Goal: Task Accomplishment & Management: Use online tool/utility

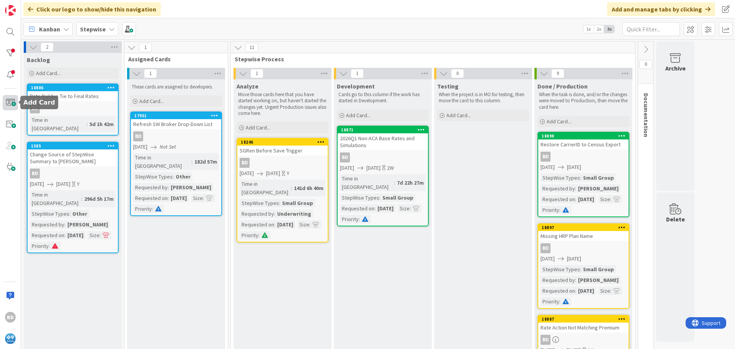
click at [9, 101] on span at bounding box center [10, 102] width 15 height 15
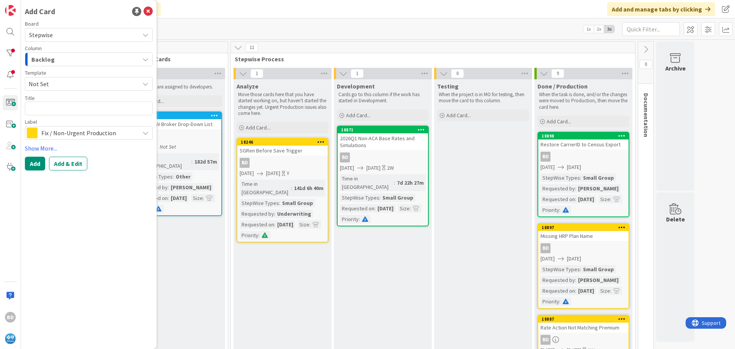
type textarea "x"
type textarea "O"
type textarea "x"
type textarea "OQ"
type textarea "x"
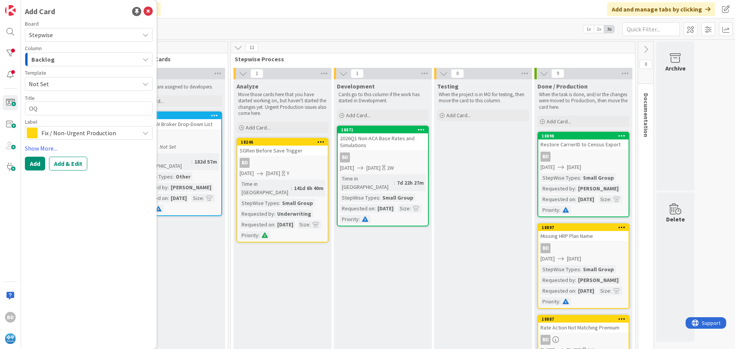
type textarea "OQT"
type textarea "x"
type textarea "OQT"
type textarea "x"
type textarea "OQT SL"
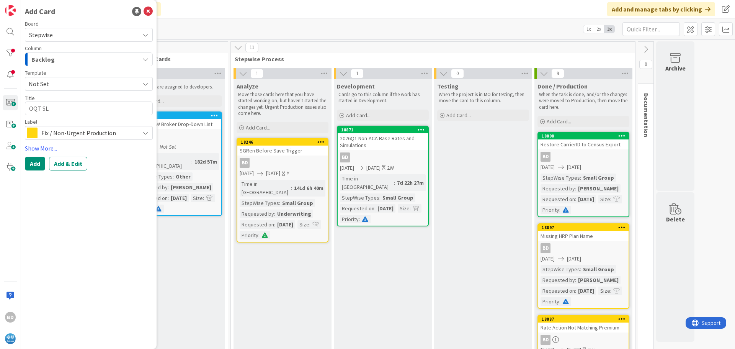
type textarea "x"
type textarea "OQT SLo"
type textarea "x"
type textarea "OQT SLow"
type textarea "x"
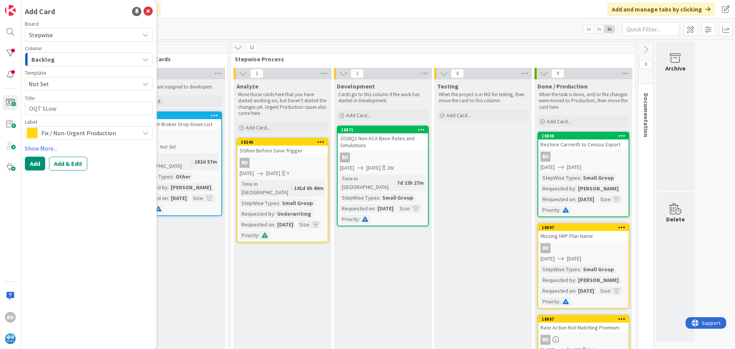
type textarea "OQT [PERSON_NAME]"
type textarea "x"
type textarea "OQT SLowne"
type textarea "x"
type textarea "OQT SLownes"
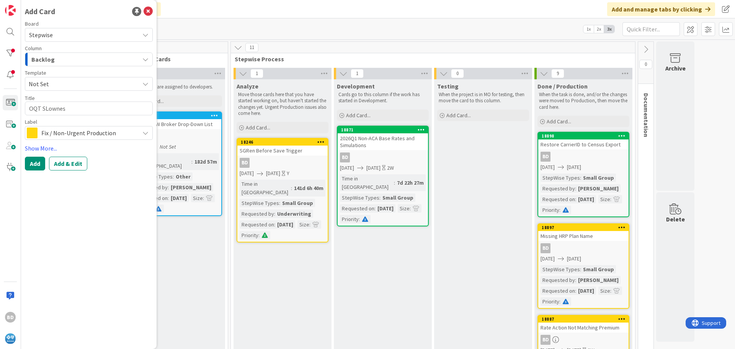
type textarea "x"
type textarea "OQT SLowness"
type textarea "x"
type textarea "OQT SLowness"
type textarea "x"
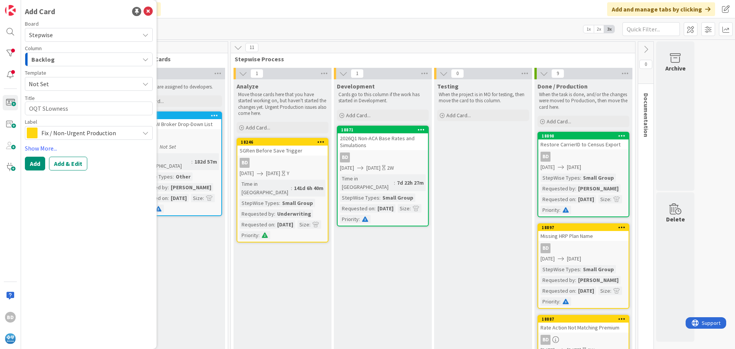
type textarea "OQT SLowness f"
type textarea "x"
type textarea "OQT SLowness fo"
type textarea "x"
type textarea "OQT SLowness for"
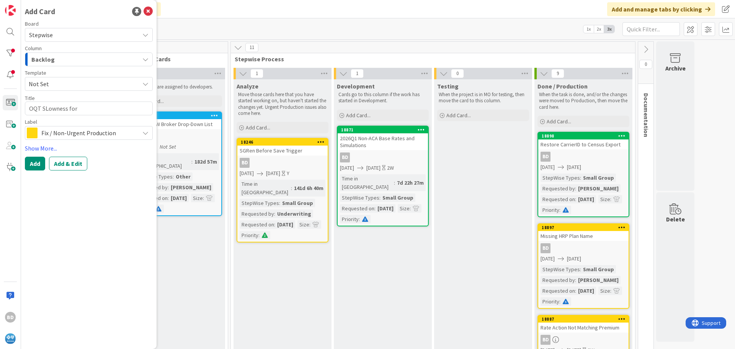
type textarea "x"
type textarea "OQT SLowness for"
type textarea "x"
type textarea "OQT SLowness for B"
type textarea "x"
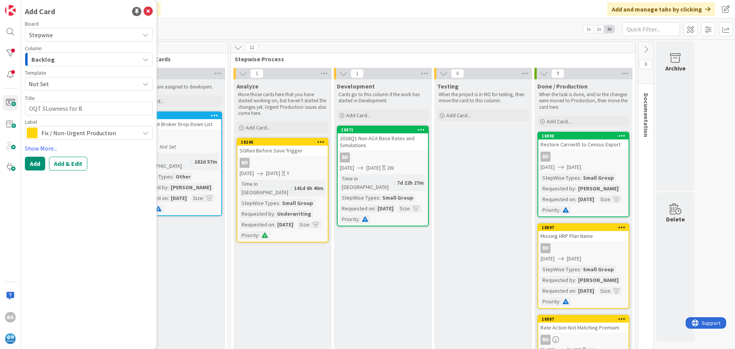
type textarea "OQT SLowness for Br"
type textarea "x"
type textarea "OQT SLowness for Bro"
type textarea "x"
type textarea "OQT SLowness for Brok"
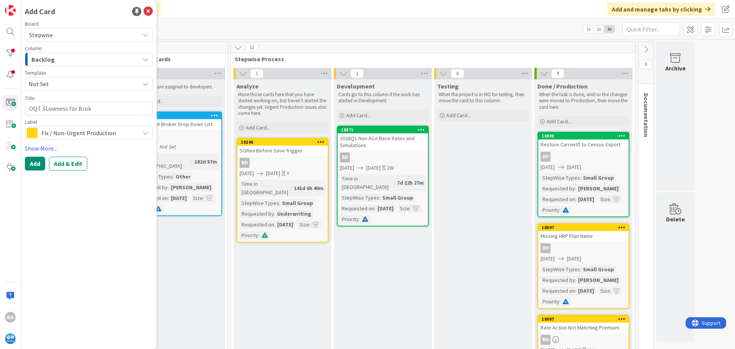
type textarea "x"
type textarea "OQT SLowness for Broke"
type textarea "x"
type textarea "OQT SLowness for Broker"
type textarea "x"
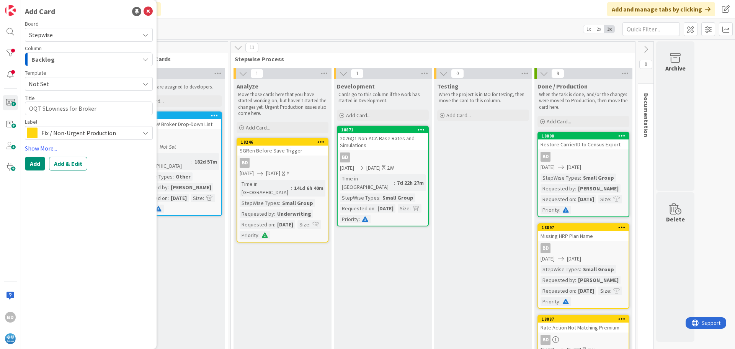
type textarea "OQT SLowness for Broker"
type textarea "x"
type textarea "OQT SLowness for Broker S"
type textarea "x"
type textarea "OQT SLowness for Broker Si"
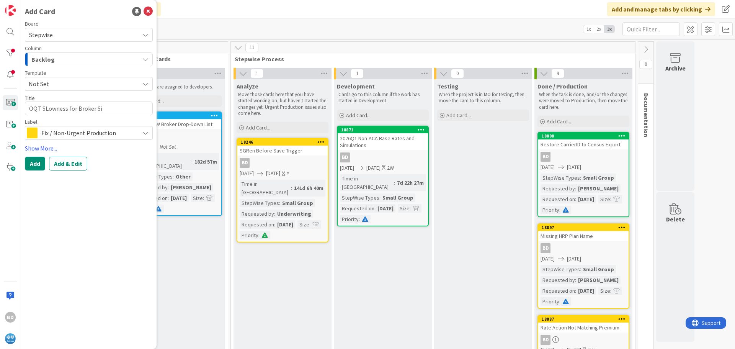
type textarea "x"
type textarea "OQT SLowness for Broker Sim"
type textarea "x"
type textarea "OQT SLowness for Broker Simp"
type textarea "x"
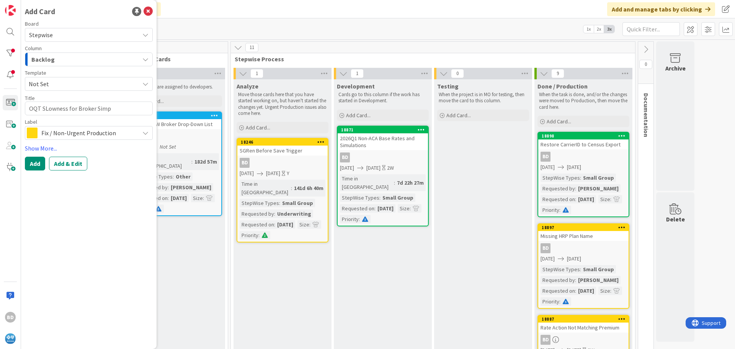
type textarea "OQT SLowness for Broker Simpl"
type textarea "x"
type textarea "OQT SLowness for Broker Simply"
type textarea "x"
type textarea "OQT SLowness for Broker SimplyI"
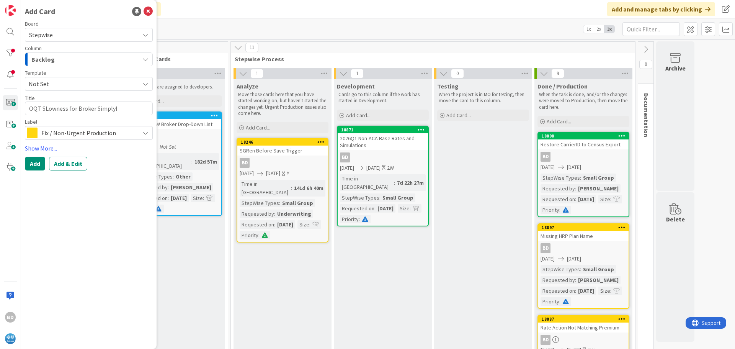
type textarea "x"
type textarea "OQT SLowness for Broker SimplyIn"
type textarea "x"
type textarea "OQT SLowness for Broker SimplyInu"
type textarea "x"
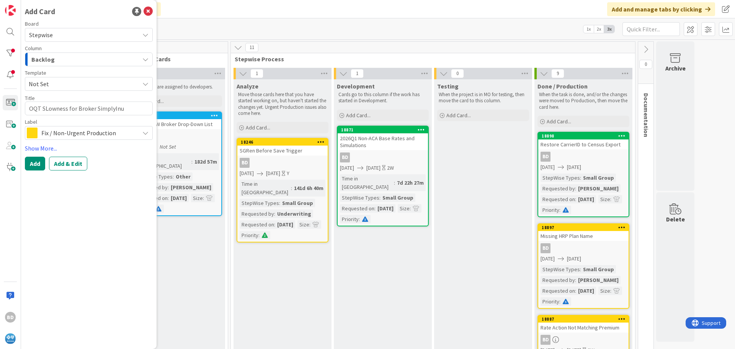
type textarea "OQT SLowness for Broker SimplyInus"
type textarea "x"
type textarea "OQT SLowness for Broker SimplyInusr"
type textarea "x"
type textarea "OQT SLowness for Broker SimplyInusre"
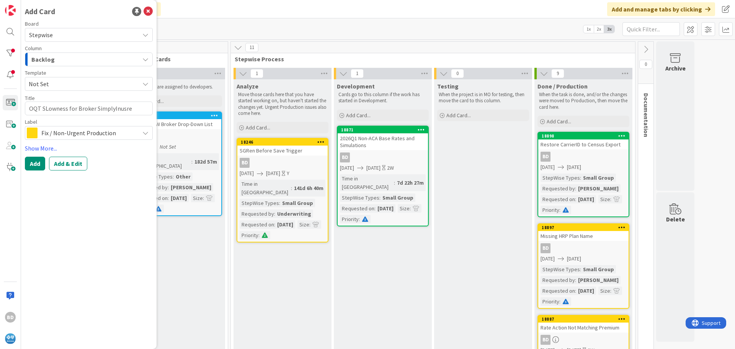
type textarea "x"
type textarea "OQT SLowness for Broker SimplyInusred"
type textarea "x"
type textarea "OQT SLowness for Broker SimplyInusre"
type textarea "x"
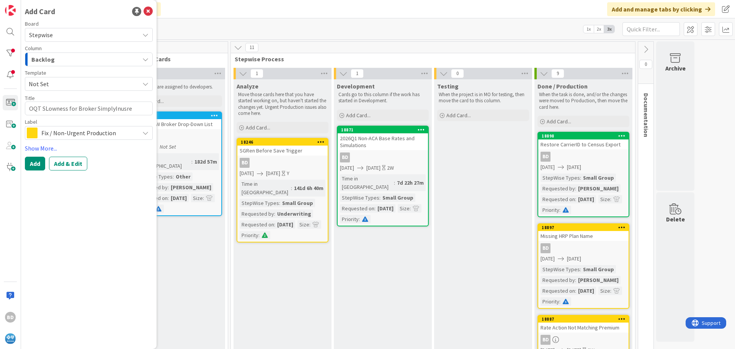
type textarea "OQT SLowness for Broker SimplyInusr"
type textarea "x"
type textarea "OQT SLowness for Broker SimplyInus"
type textarea "x"
type textarea "OQT SLowness for Broker SimplyInu"
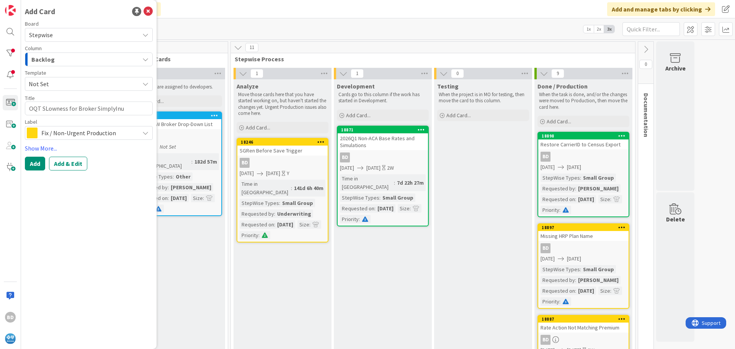
type textarea "x"
type textarea "OQT SLowness for Broker SimplyIn"
type textarea "x"
type textarea "OQT SLowness for Broker SimplyIns"
type textarea "x"
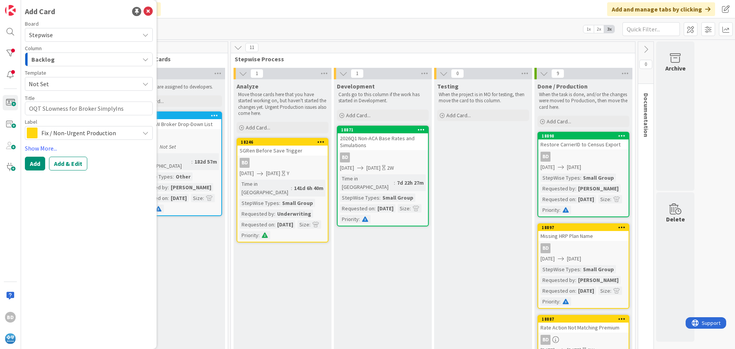
type textarea "OQT SLowness for Broker SimplyInsu"
type textarea "x"
type textarea "OQT SLowness for Broker SimplyInsur"
type textarea "x"
type textarea "OQT SLowness for Broker SimplyInsure"
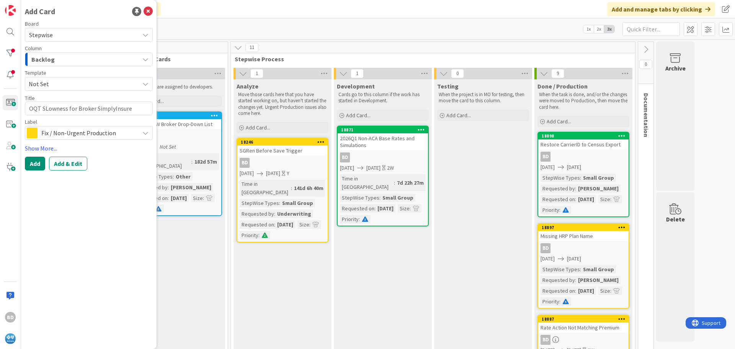
type textarea "x"
type textarea "OQT SLowness for Broker SimplyInsured"
click at [47, 108] on textarea "OQT SLowness for Broker SimplyInsured" at bounding box center [89, 108] width 128 height 14
type textarea "x"
type textarea "OQT Sowness for Broker SimplyInsured"
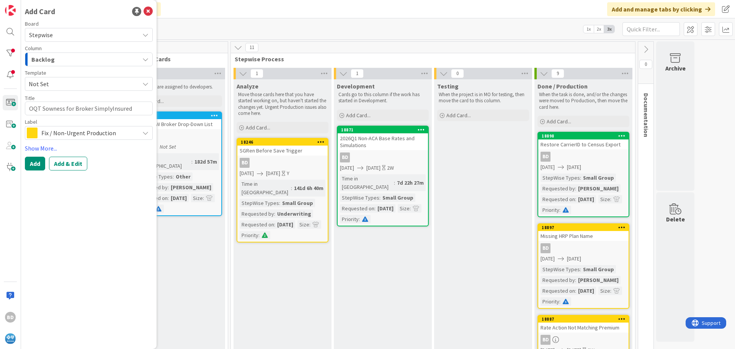
type textarea "x"
type textarea "OQT Slowness for Broker SimplyInsured"
click at [64, 134] on span "Fix / Non-Urgent Production" at bounding box center [88, 132] width 94 height 11
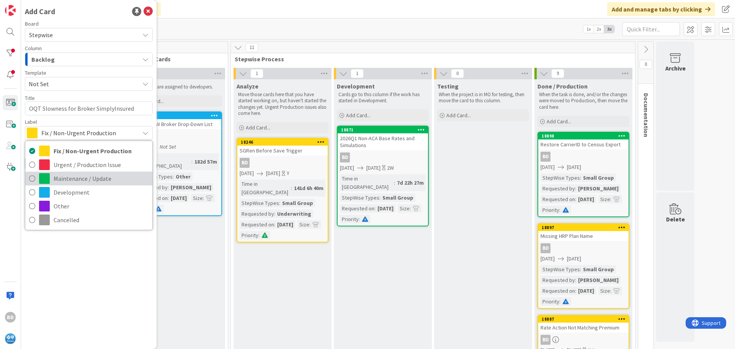
click at [72, 176] on span "Maintenance / Update" at bounding box center [101, 178] width 95 height 11
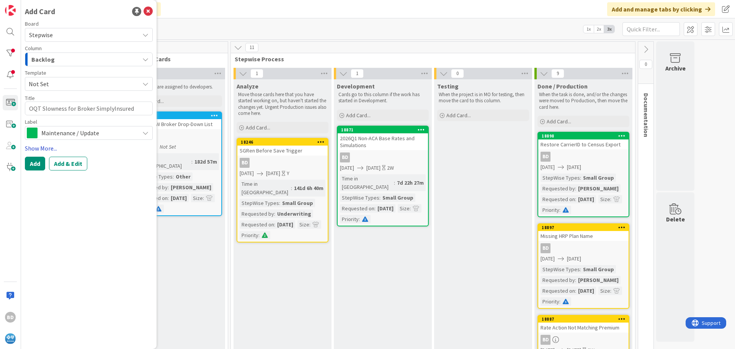
click at [35, 144] on link "Show More..." at bounding box center [89, 148] width 128 height 9
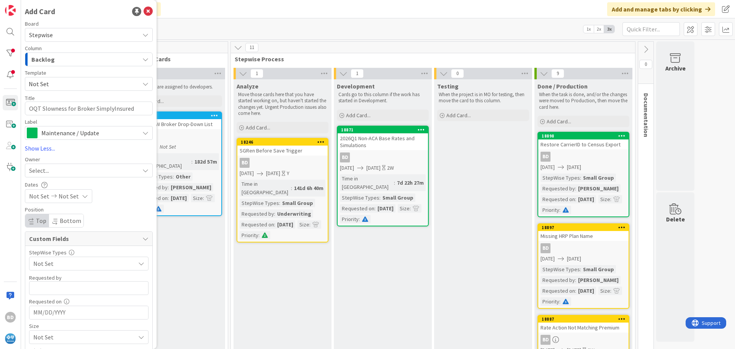
click at [45, 171] on span "Select..." at bounding box center [39, 170] width 20 height 9
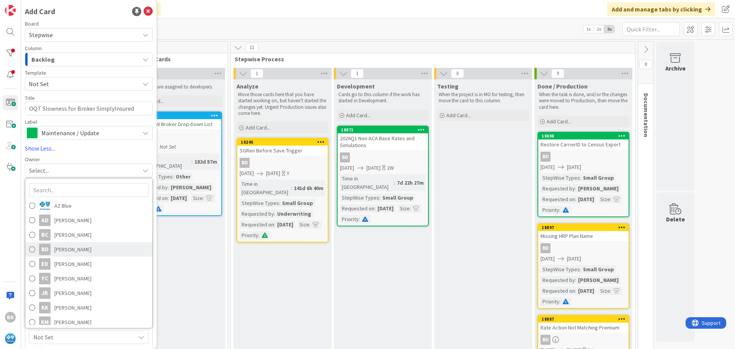
click at [55, 252] on span "[PERSON_NAME]" at bounding box center [72, 248] width 37 height 11
type textarea "x"
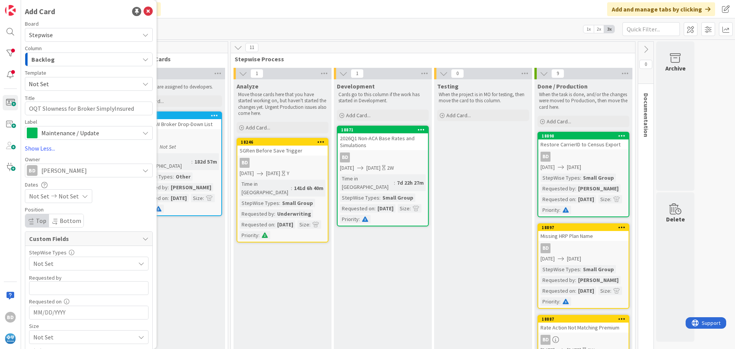
click at [43, 193] on span "Not Set" at bounding box center [39, 195] width 20 height 9
click at [69, 309] on td "26" at bounding box center [71, 306] width 15 height 15
type input "[DATE]"
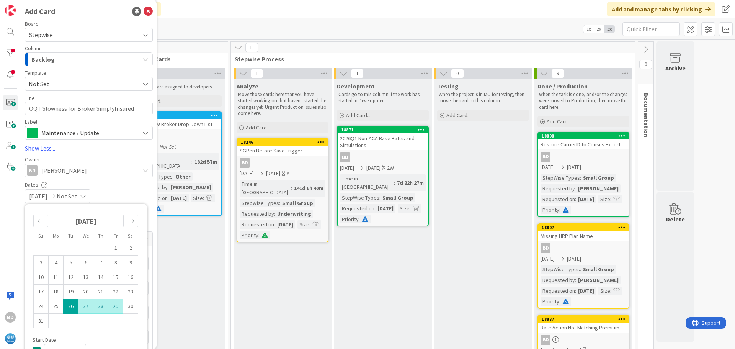
type textarea "x"
click at [39, 321] on td "31" at bounding box center [41, 321] width 15 height 15
type input "[DATE]"
click at [136, 185] on div "Dates" at bounding box center [89, 184] width 128 height 7
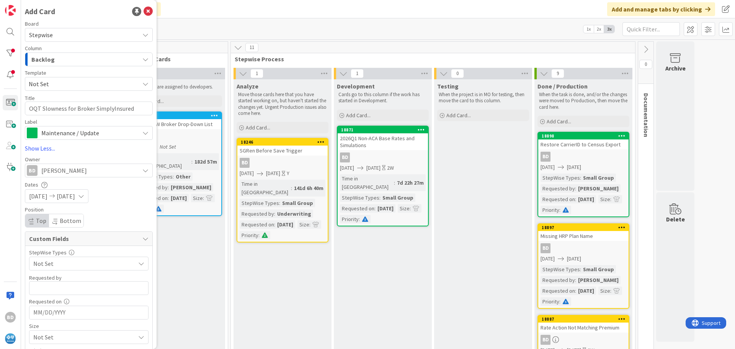
click at [44, 265] on span "Not Set" at bounding box center [82, 263] width 98 height 11
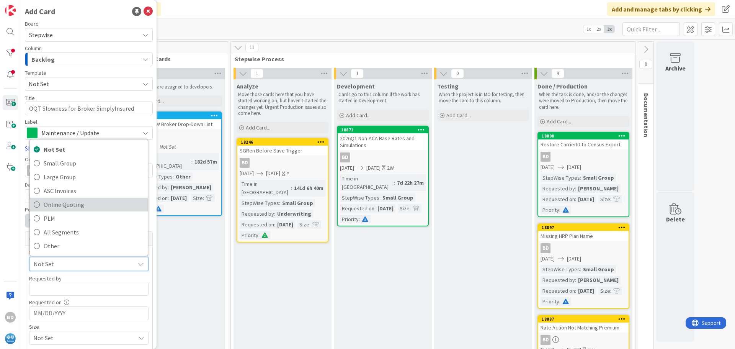
click at [59, 206] on span "Online Quoting" at bounding box center [94, 204] width 100 height 11
type textarea "x"
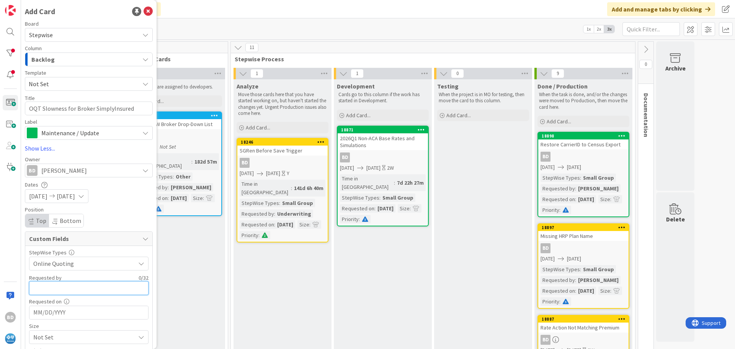
click at [47, 292] on input "text" at bounding box center [88, 288] width 119 height 14
type input "[PERSON_NAME]"
type textarea "x"
type input "[PERSON_NAME]"
type textarea "x"
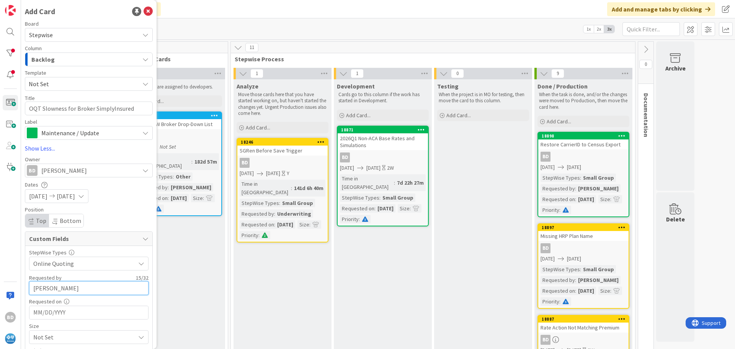
type input "[PERSON_NAME]"
click at [51, 310] on input "MM/DD/YYYY" at bounding box center [88, 312] width 111 height 13
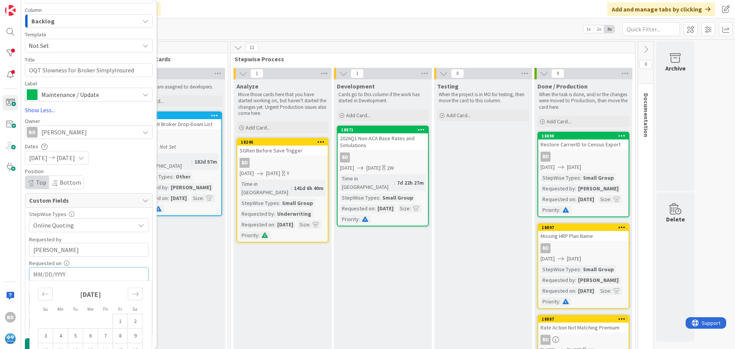
scroll to position [47, 0]
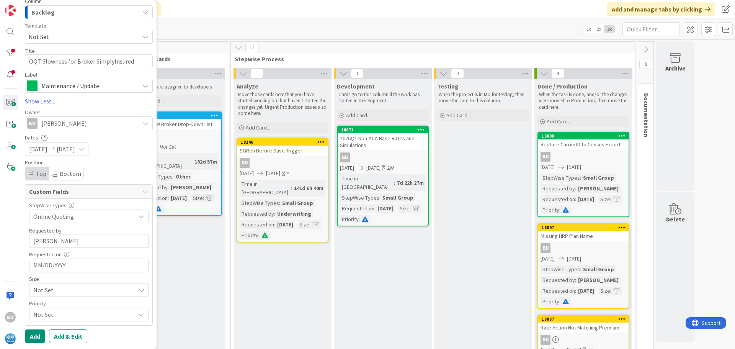
click at [64, 266] on input "MM/DD/YYYY" at bounding box center [88, 265] width 111 height 13
click at [83, 240] on input "[PERSON_NAME]" at bounding box center [88, 241] width 119 height 14
click at [59, 265] on input "MM/DD/YYYY" at bounding box center [88, 265] width 111 height 13
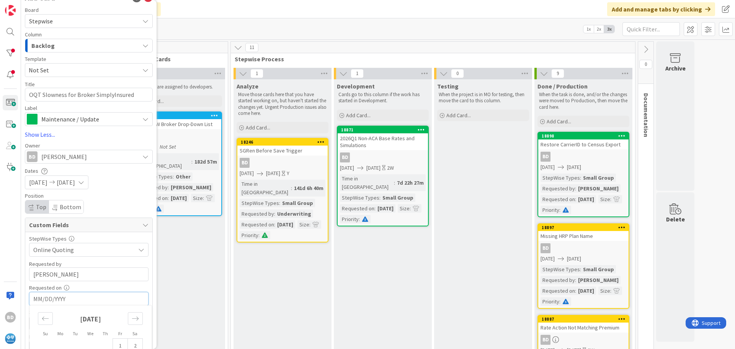
scroll to position [0, 0]
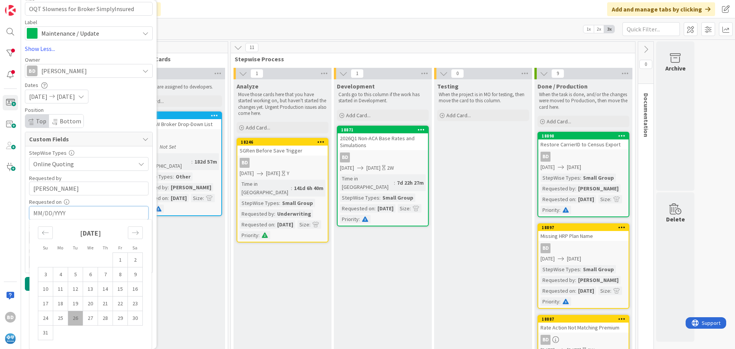
click at [72, 318] on td "26" at bounding box center [75, 318] width 15 height 15
type textarea "x"
type input "[DATE]"
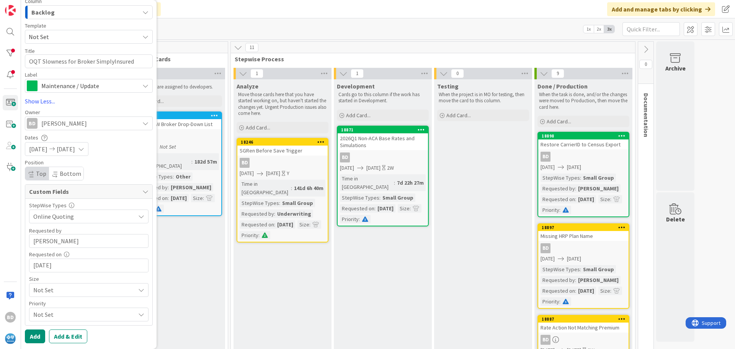
scroll to position [47, 0]
click at [47, 222] on span "Not Set" at bounding box center [82, 216] width 98 height 11
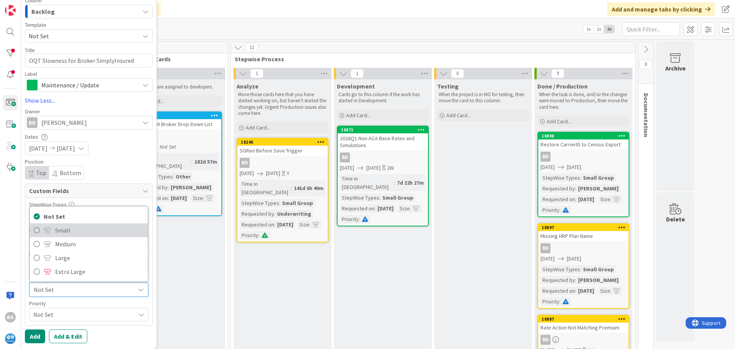
click at [69, 235] on span "Small" at bounding box center [99, 229] width 89 height 11
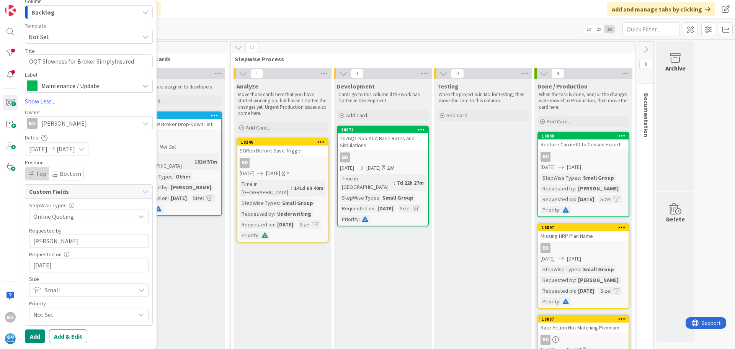
scroll to position [47, 0]
click at [44, 222] on span "Not Set" at bounding box center [82, 216] width 98 height 11
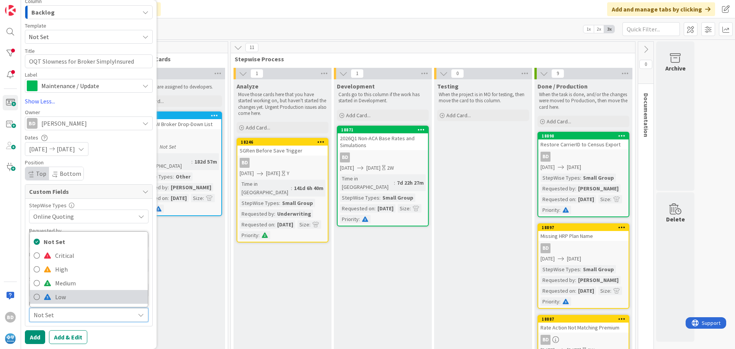
click at [52, 297] on link "Low" at bounding box center [89, 297] width 118 height 14
type textarea "x"
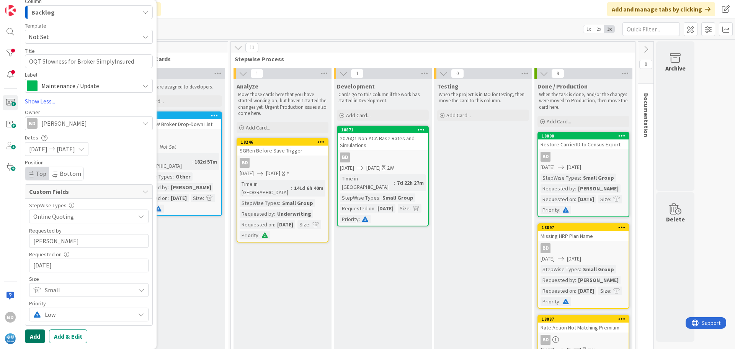
click at [36, 331] on button "Add" at bounding box center [35, 336] width 20 height 14
